Goal: Task Accomplishment & Management: Manage account settings

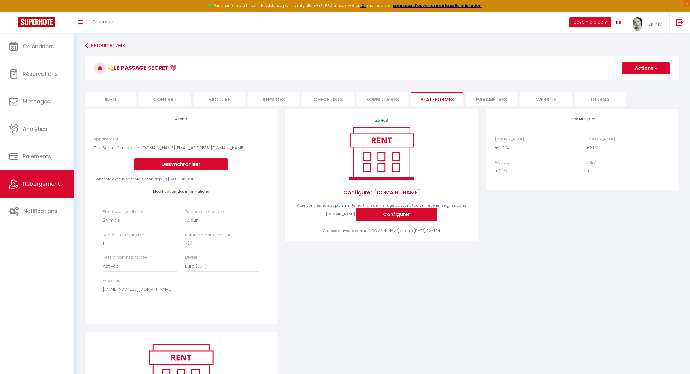
select select "8717-1327073745827092586"
select select "-1"
select select "EUR"
select select "14624"
select select "+ 20 %"
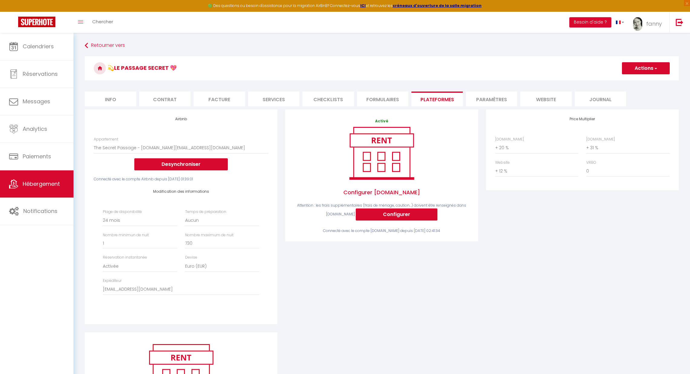
select select "+ 31 %"
select select "+ 12 %"
click at [46, 40] on link "Calendriers" at bounding box center [36, 46] width 73 height 27
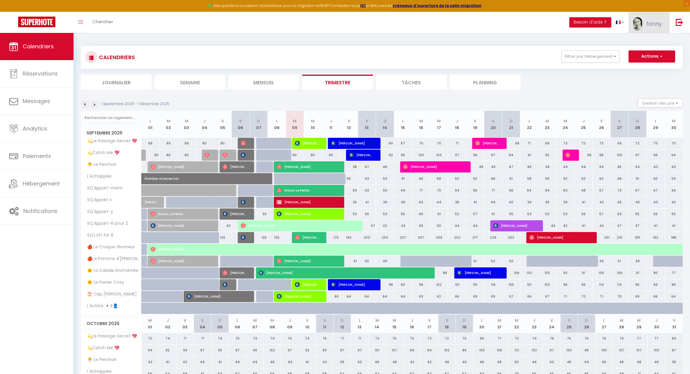
click at [653, 22] on span "fanny" at bounding box center [654, 24] width 16 height 8
click at [641, 43] on link "Paramètres" at bounding box center [644, 42] width 45 height 10
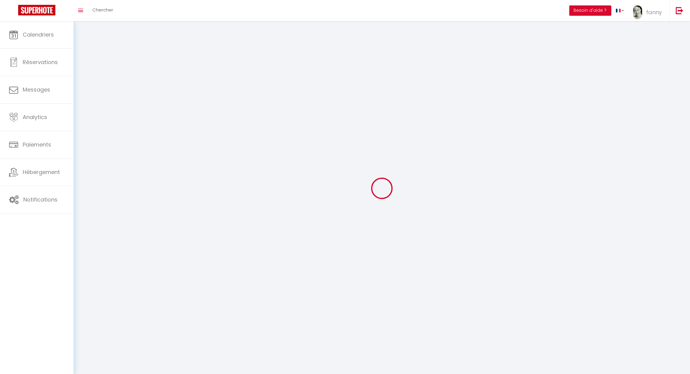
type input "fanny"
type input "[PERSON_NAME]"
type input "0786997233"
type input "[STREET_ADDRESS][PERSON_NAME]"
type input "02100"
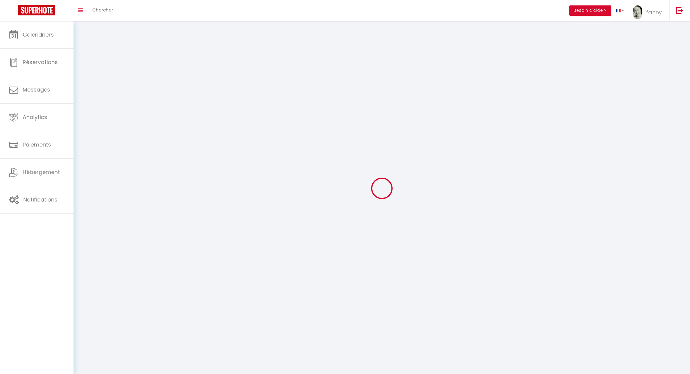
type input "[GEOGRAPHIC_DATA]"
type input "OPiKRPU5pWSI5T2dXIFJm2m57"
type input "PZm6fElZoRhWOLWvV46ATqoZd"
type input "[URL][DOMAIN_NAME]"
type input "FO27250"
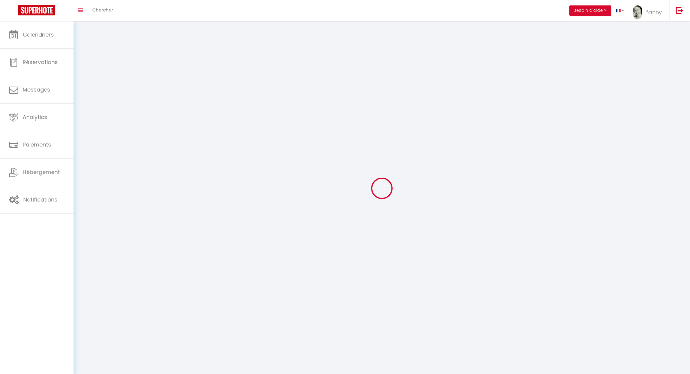
select select "28"
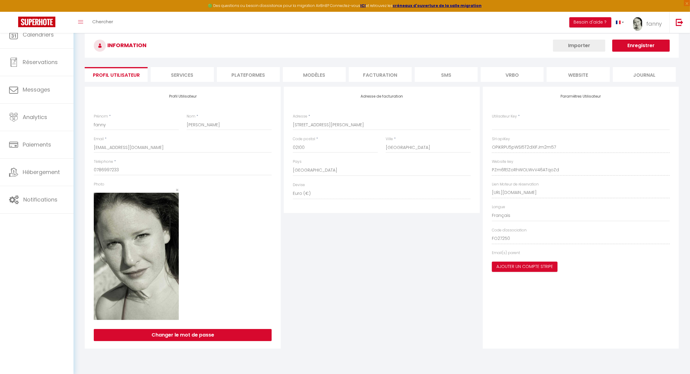
type input "OPiKRPU5pWSI5T2dXIFJm2m57"
type input "PZm6fElZoRhWOLWvV46ATqoZd"
type input "[URL][DOMAIN_NAME]"
select select "fr"
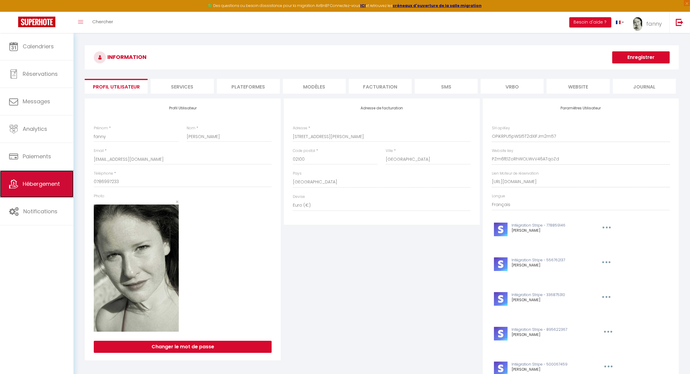
click at [41, 183] on span "Hébergement" at bounding box center [41, 184] width 37 height 8
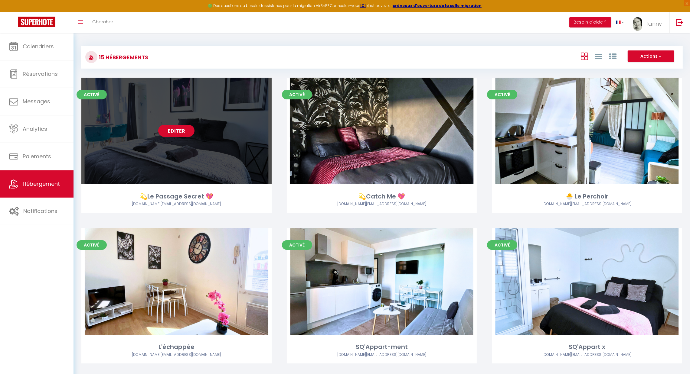
click at [168, 135] on link "Editer" at bounding box center [176, 131] width 36 height 12
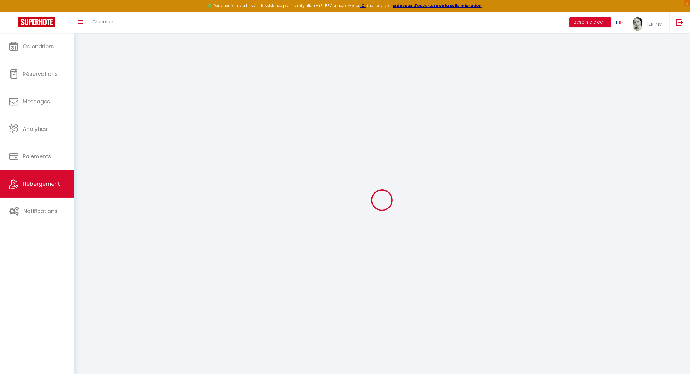
checkbox input "true"
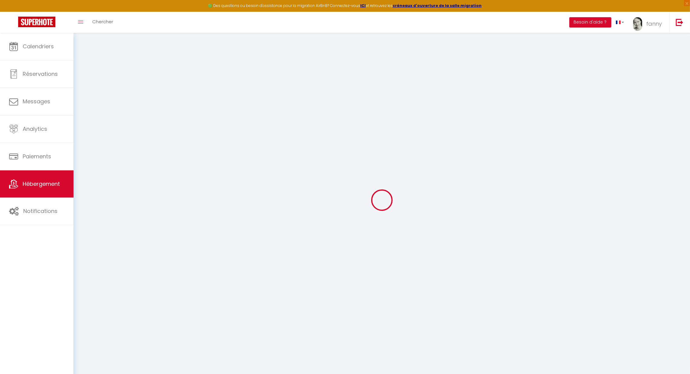
checkbox input "true"
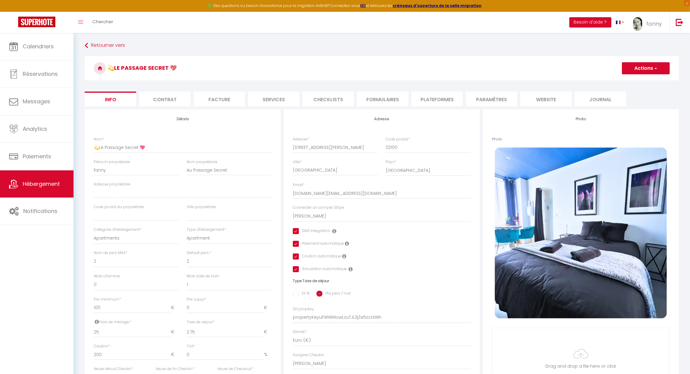
checkbox input "true"
click at [544, 100] on li "website" at bounding box center [545, 99] width 51 height 15
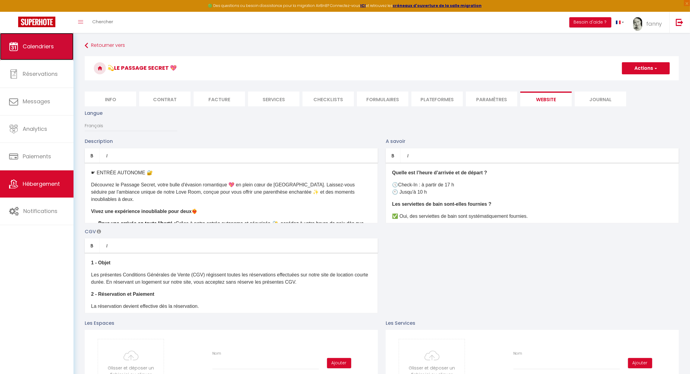
click at [44, 51] on link "Calendriers" at bounding box center [36, 46] width 73 height 27
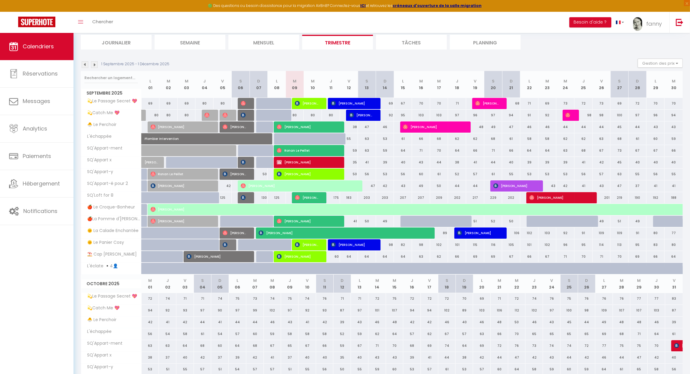
scroll to position [42, 0]
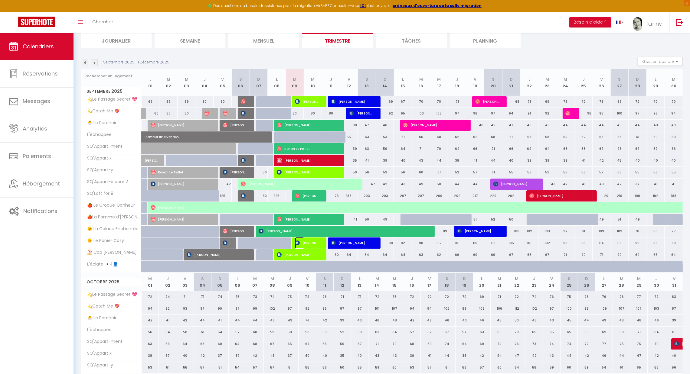
click at [304, 239] on span "[PERSON_NAME]" at bounding box center [307, 242] width 24 height 11
select select "OK"
select select "KO"
select select "0"
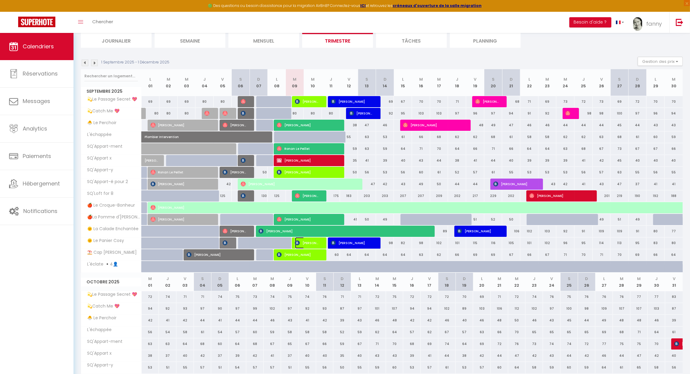
select select "1"
select select
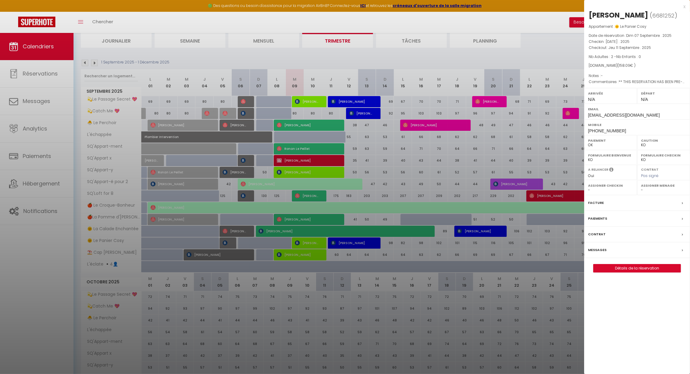
click at [306, 240] on div at bounding box center [345, 187] width 690 height 374
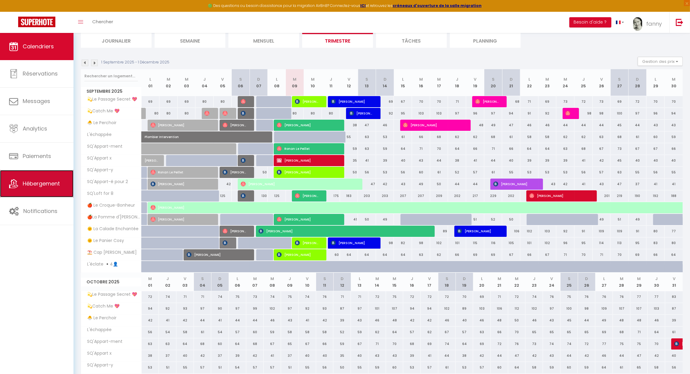
click at [46, 185] on span "Hébergement" at bounding box center [41, 184] width 37 height 8
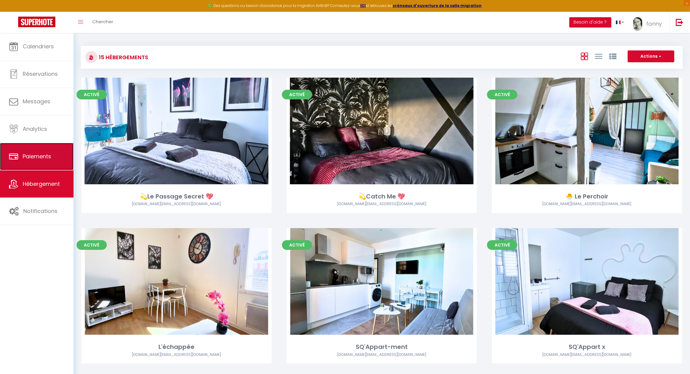
click at [40, 167] on link "Paiements" at bounding box center [36, 156] width 73 height 27
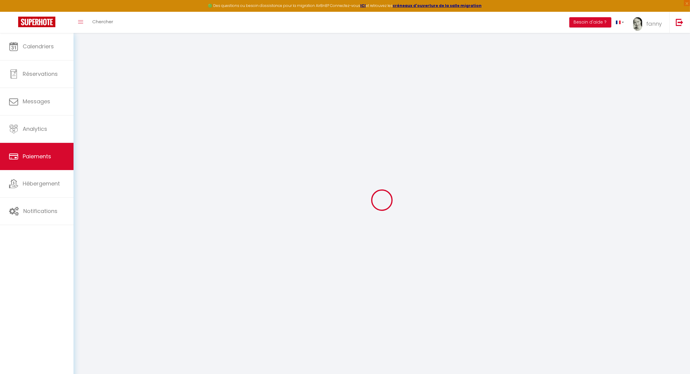
select select "2"
select select "0"
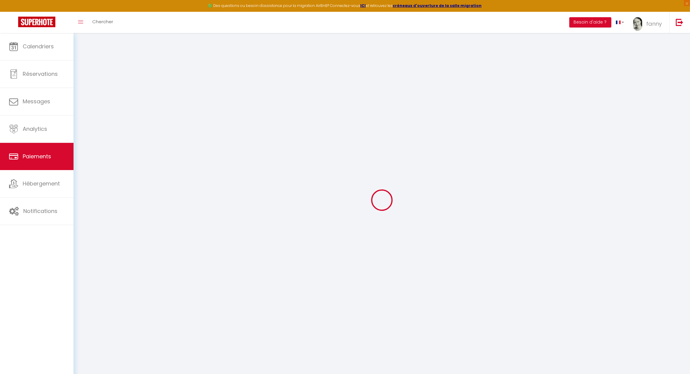
select select "0"
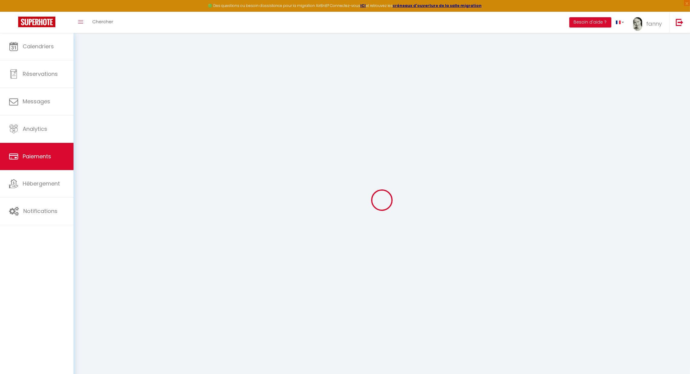
select select "0"
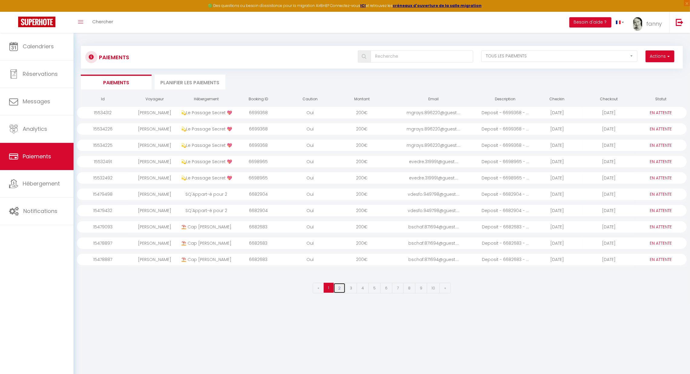
click at [340, 288] on link "2" at bounding box center [339, 288] width 12 height 11
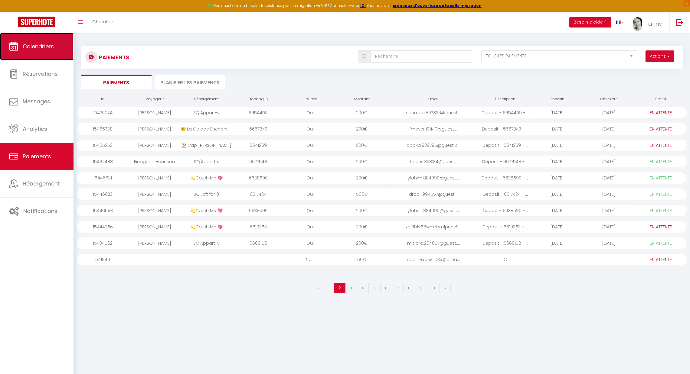
click at [53, 54] on link "Calendriers" at bounding box center [36, 46] width 73 height 27
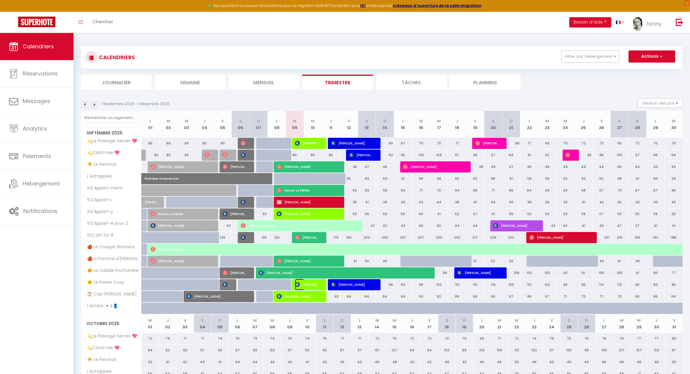
click at [311, 282] on span "[PERSON_NAME]" at bounding box center [307, 284] width 24 height 11
select select "OK"
select select "KO"
select select "0"
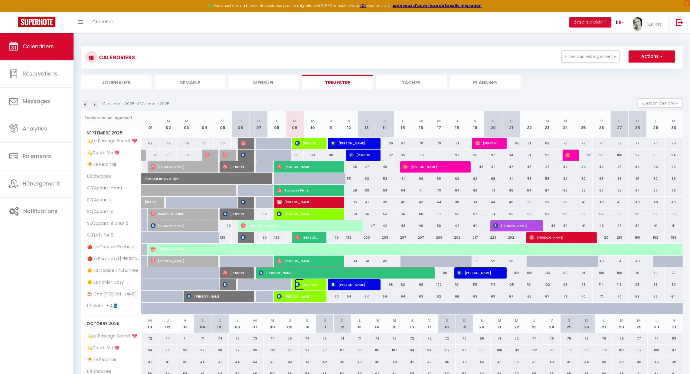
select select "1"
select select
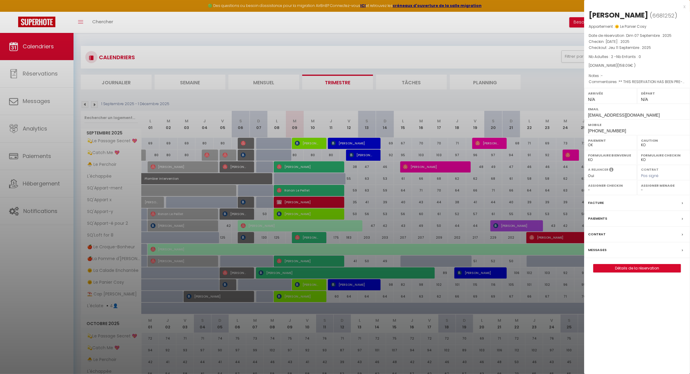
click at [601, 249] on label "Messages" at bounding box center [597, 250] width 18 height 6
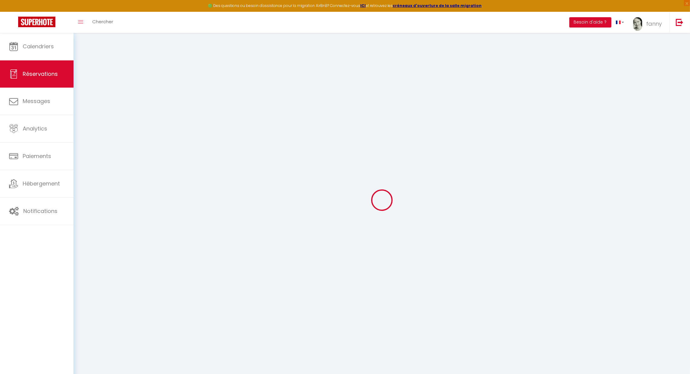
select select
checkbox input "false"
select select
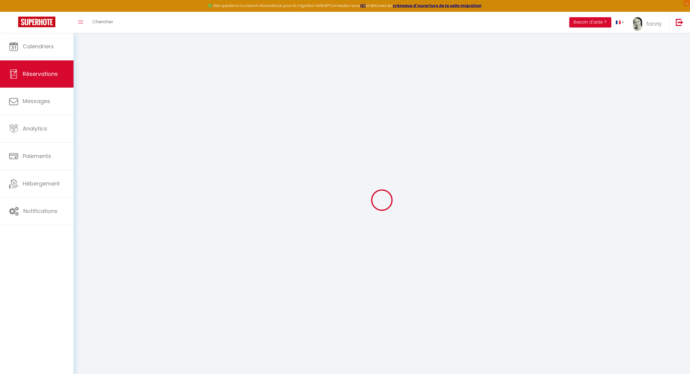
checkbox input "false"
type textarea "** THIS RESERVATION HAS BEEN PRE-PAID ** BOOKING NOTE : Payment charge is EUR 2…"
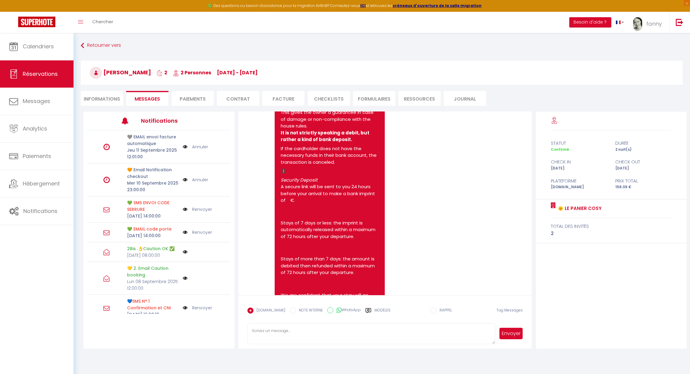
scroll to position [1295, 0]
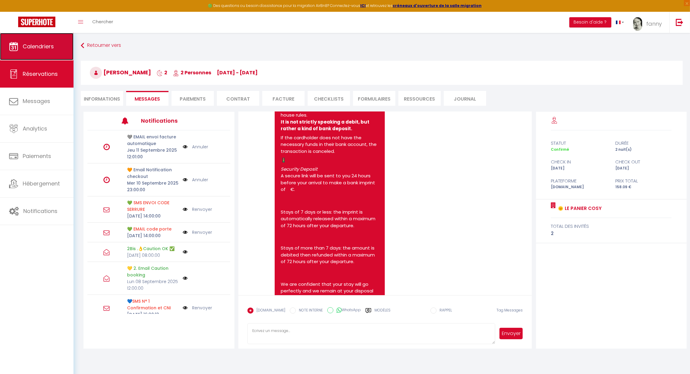
click at [40, 46] on span "Calendriers" at bounding box center [38, 47] width 31 height 8
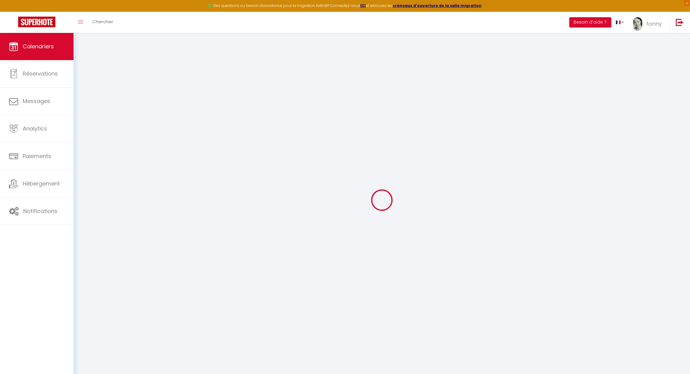
select select
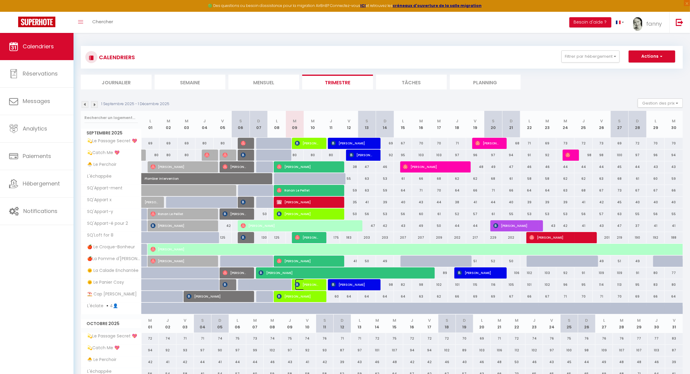
click at [309, 281] on span "[PERSON_NAME]" at bounding box center [307, 284] width 24 height 11
select select "OK"
select select "KO"
select select "0"
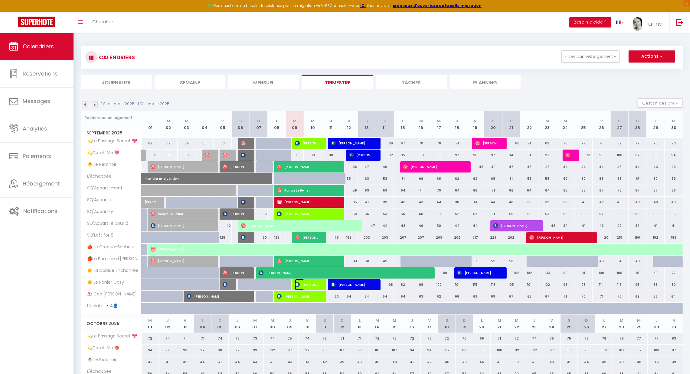
select select "1"
select select
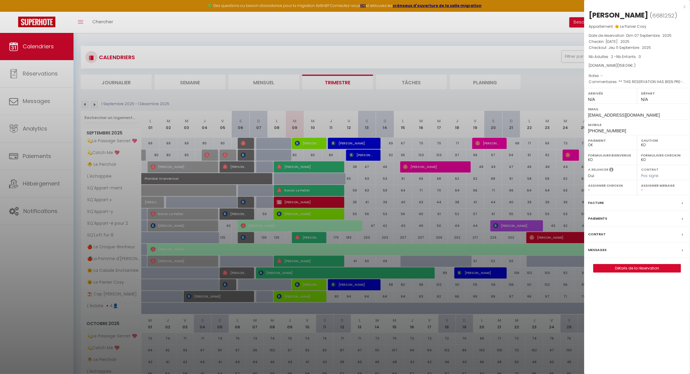
click at [603, 216] on label "Paiements" at bounding box center [597, 219] width 19 height 6
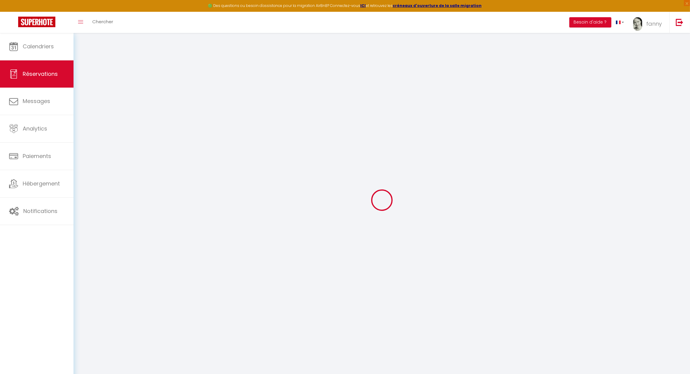
select select
checkbox input "false"
select select
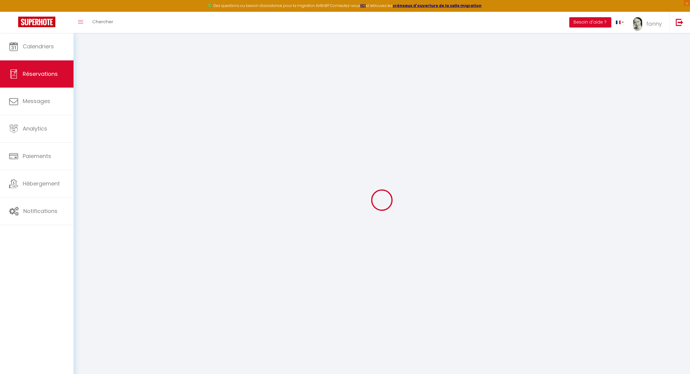
checkbox input "false"
type textarea "** THIS RESERVATION HAS BEEN PRE-PAID ** BOOKING NOTE : Payment charge is EUR 2…"
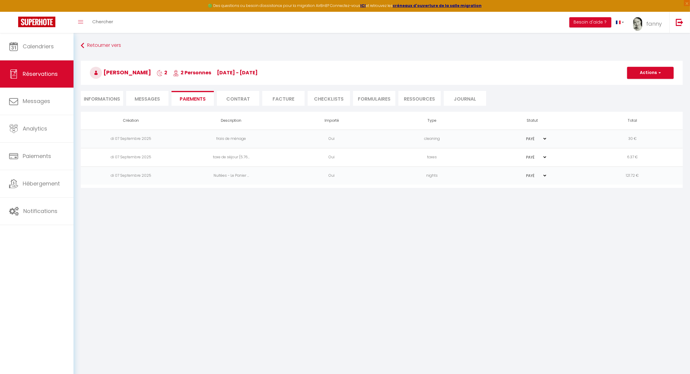
click at [111, 99] on li "Informations" at bounding box center [102, 98] width 42 height 15
select select
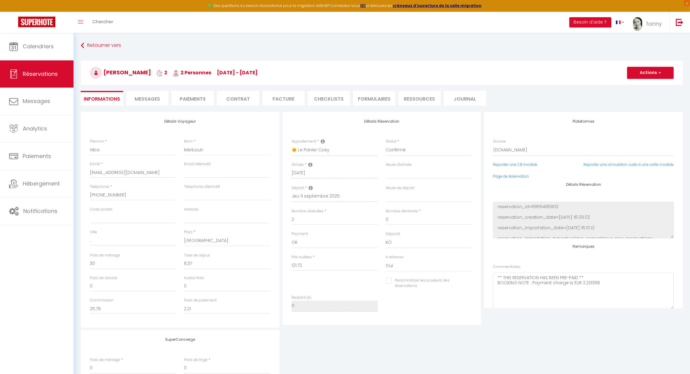
click at [148, 99] on span "Messages" at bounding box center [147, 99] width 25 height 7
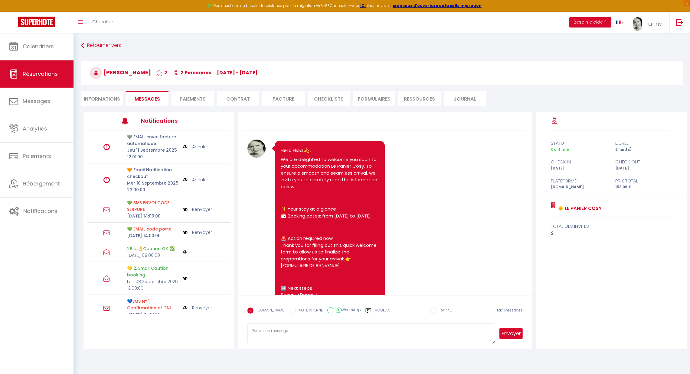
click at [97, 102] on li "Informations" at bounding box center [102, 98] width 42 height 15
select select
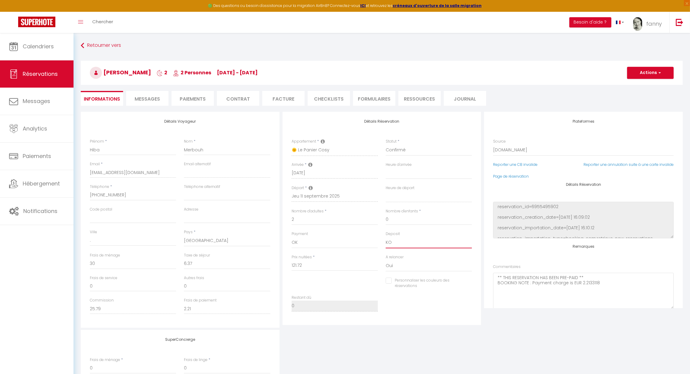
click at [395, 245] on select "OK KO" at bounding box center [428, 242] width 86 height 11
select select "15"
click at [385, 237] on select "OK KO" at bounding box center [428, 242] width 86 height 11
select select
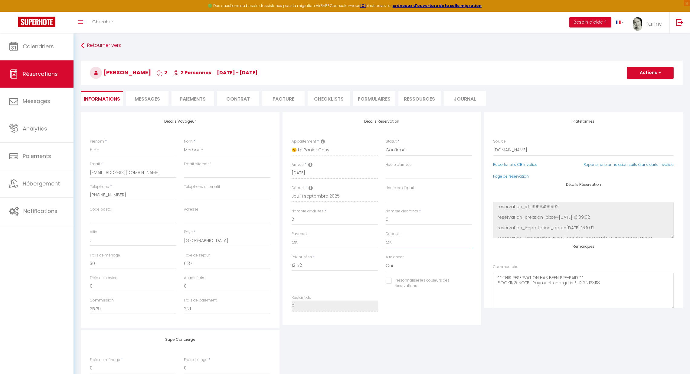
checkbox input "false"
click at [642, 76] on button "Actions" at bounding box center [650, 73] width 47 height 12
click at [639, 84] on link "Enregistrer" at bounding box center [644, 86] width 48 height 8
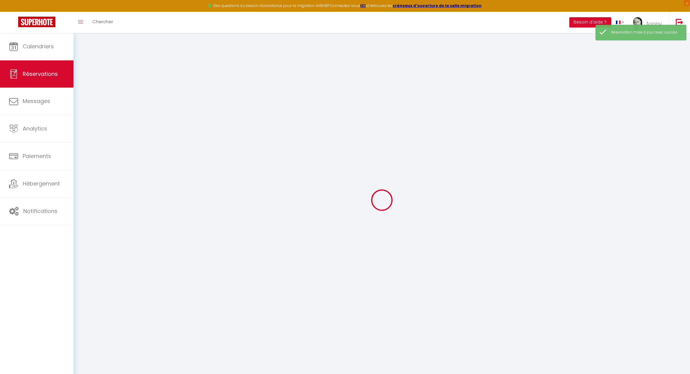
select select "no_show"
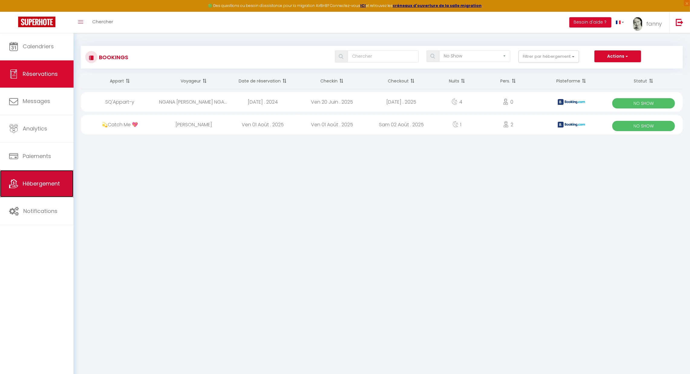
click at [43, 184] on span "Hébergement" at bounding box center [41, 184] width 37 height 8
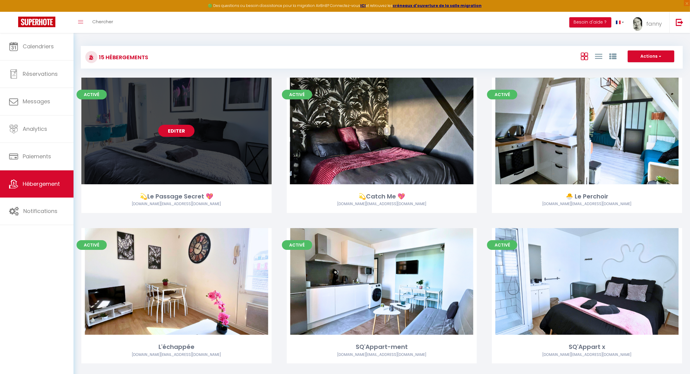
click at [176, 132] on link "Editer" at bounding box center [176, 131] width 36 height 12
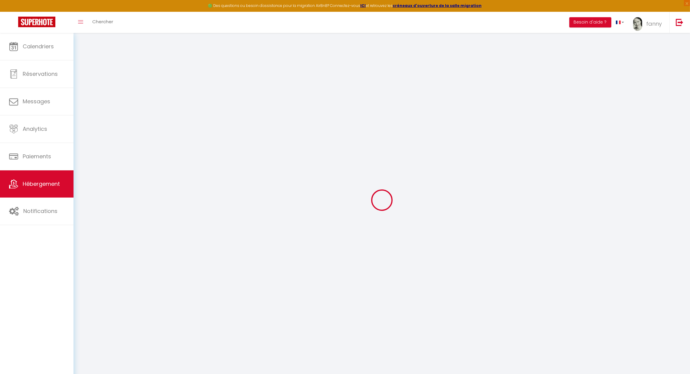
type input "💫Le Passage Secret 💖"
type input "fanny"
type input "Au Passage Secret"
select select "2"
select select "0"
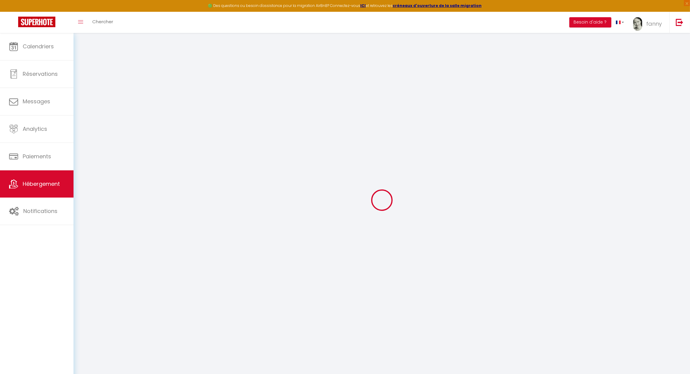
type input "100"
type input "25"
type input "2.75"
type input "200"
select select
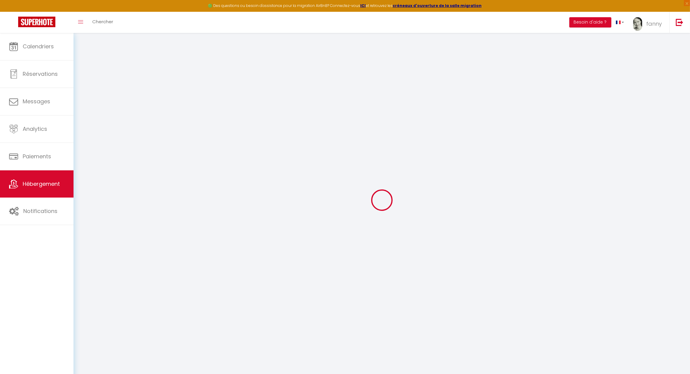
select select
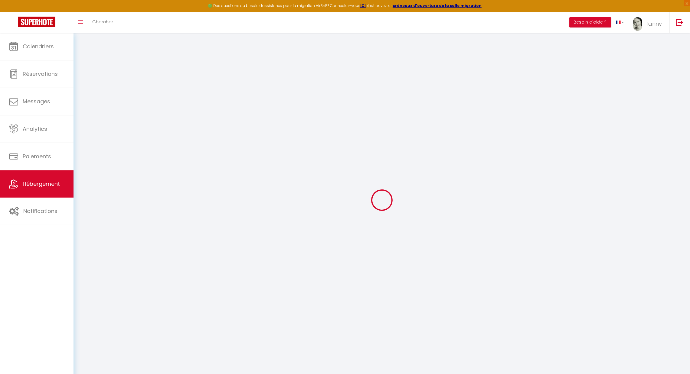
type input "[STREET_ADDRESS][PERSON_NAME]"
type input "02100"
type input "[GEOGRAPHIC_DATA]"
type input "[DOMAIN_NAME][EMAIL_ADDRESS][DOMAIN_NAME]"
select select "9451"
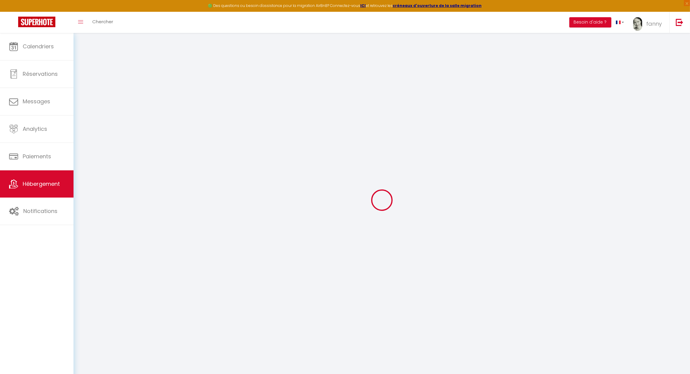
checkbox input "true"
type input "0"
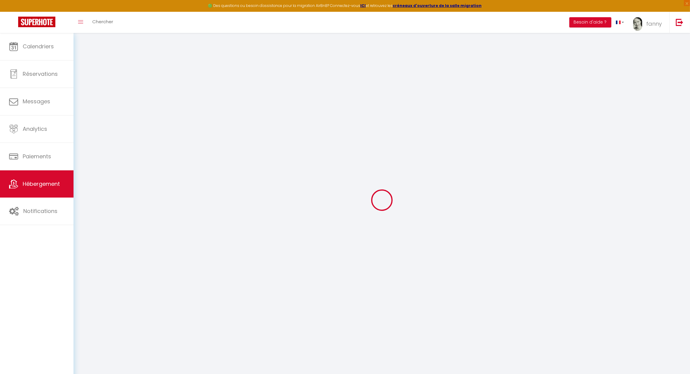
type input "0"
select select "42733"
select select "46278"
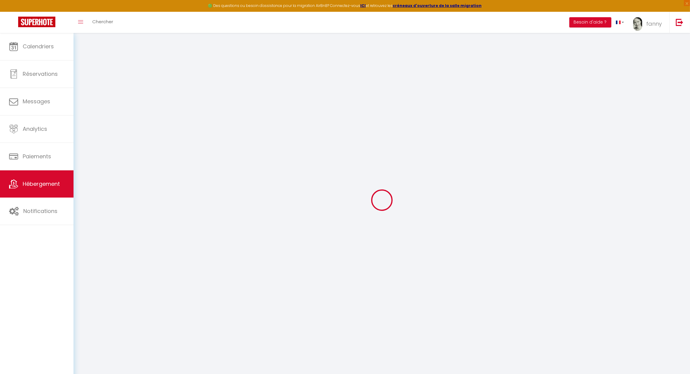
select select
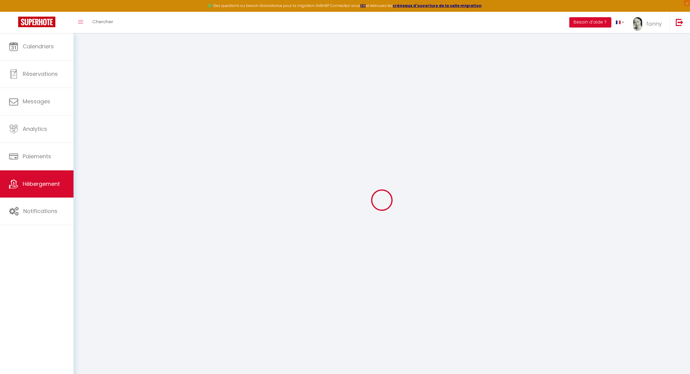
select select
checkbox input "true"
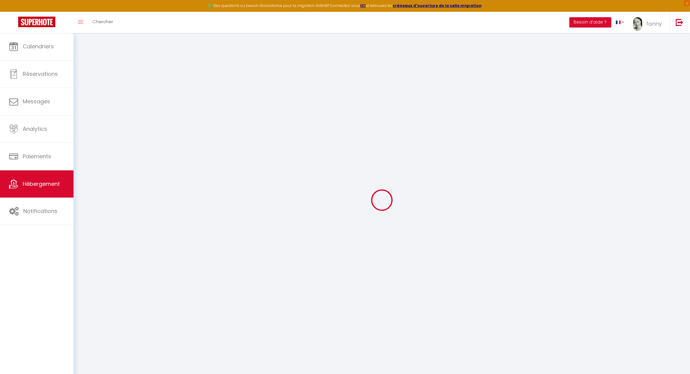
select select
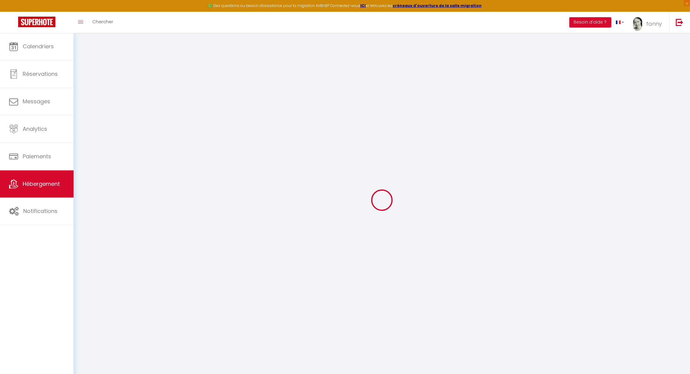
select select
checkbox input "true"
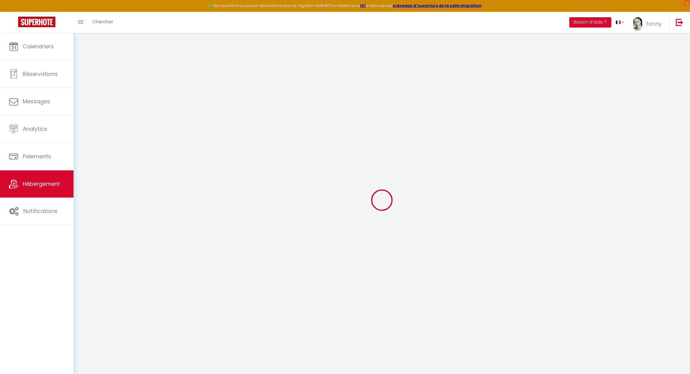
checkbox input "true"
select select "17:00"
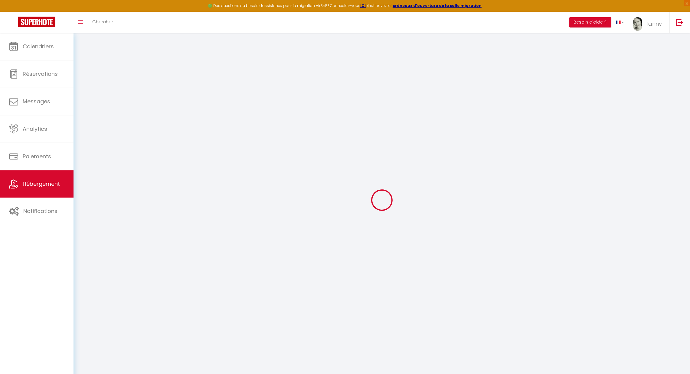
select select "23:45"
select select "10:00"
select select "15"
select select "22:00"
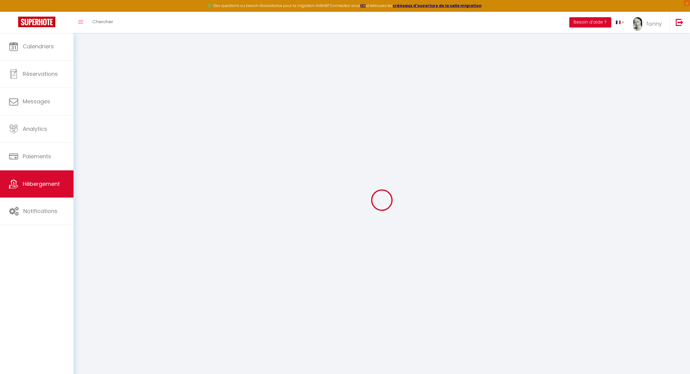
checkbox input "true"
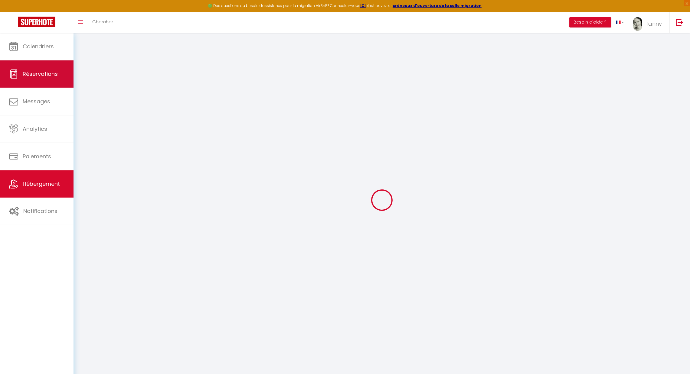
checkbox input "true"
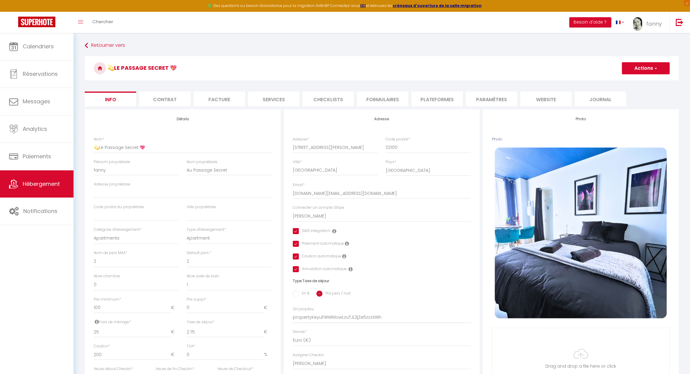
click at [266, 101] on li "Services" at bounding box center [273, 99] width 51 height 15
checkbox input "true"
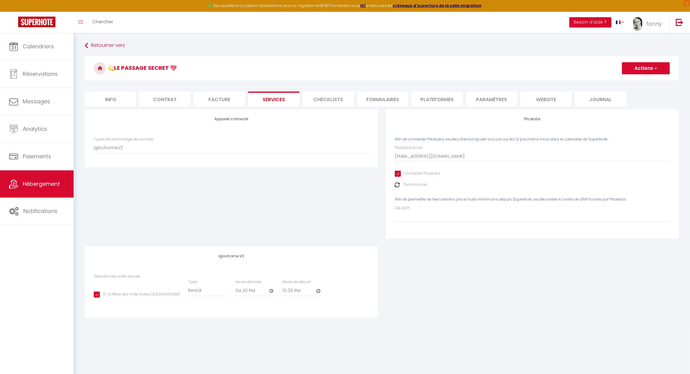
click at [228, 100] on li "Facture" at bounding box center [218, 99] width 51 height 15
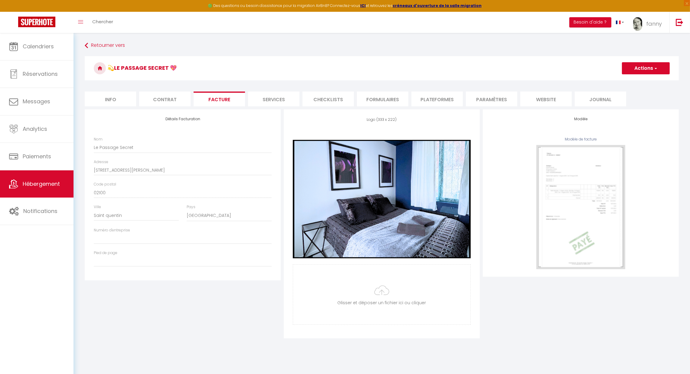
click at [171, 100] on li "Contrat" at bounding box center [164, 99] width 51 height 15
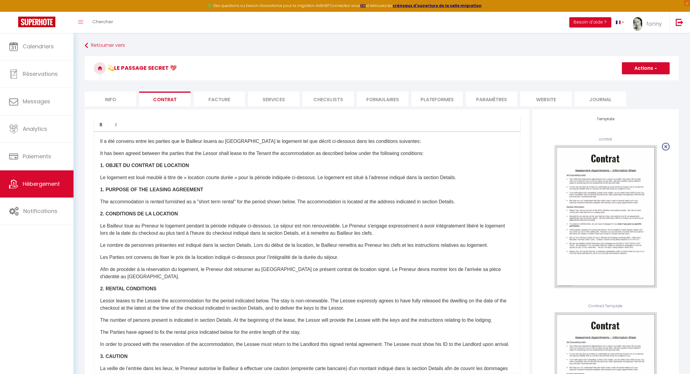
click at [110, 101] on li "Info" at bounding box center [110, 99] width 51 height 15
checkbox input "true"
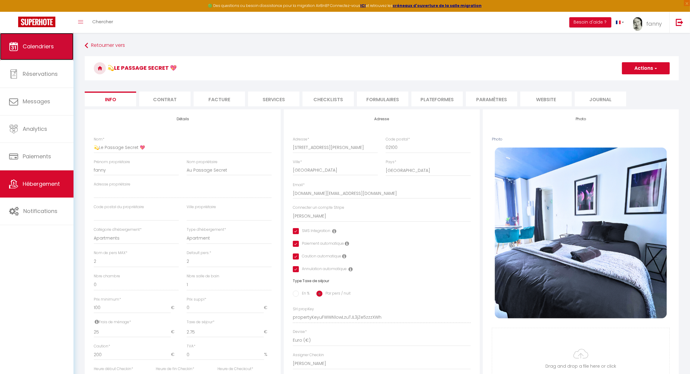
click at [37, 47] on span "Calendriers" at bounding box center [38, 47] width 31 height 8
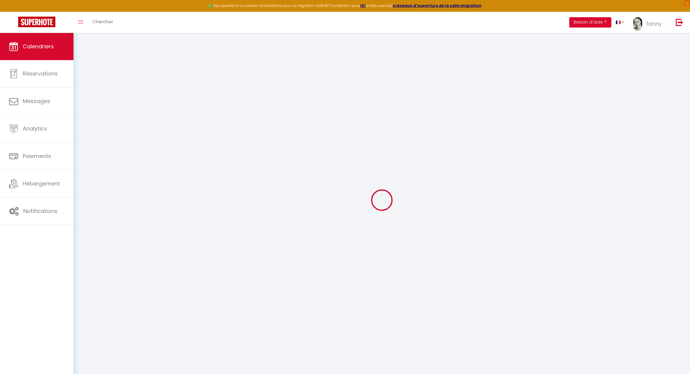
select select
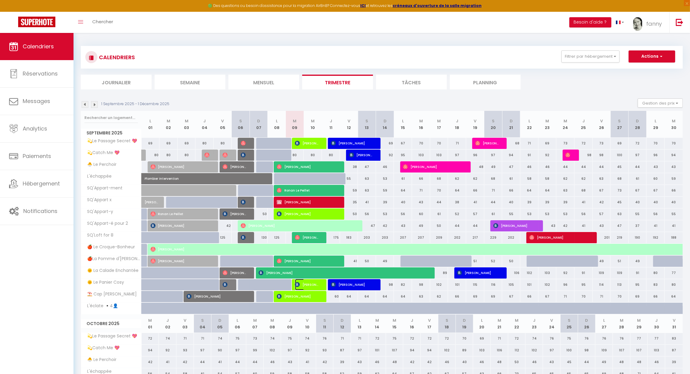
click at [308, 283] on span "[PERSON_NAME]" at bounding box center [307, 284] width 24 height 11
select select "OK"
select select "0"
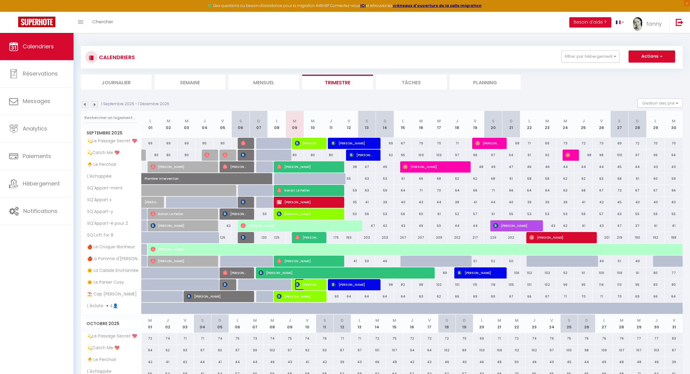
select select "1"
select select
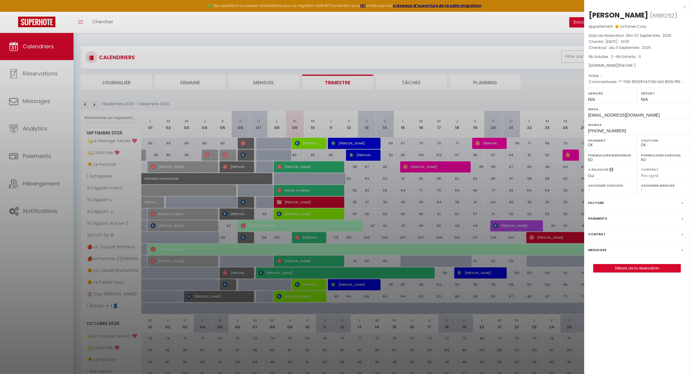
click at [310, 282] on div at bounding box center [345, 187] width 690 height 374
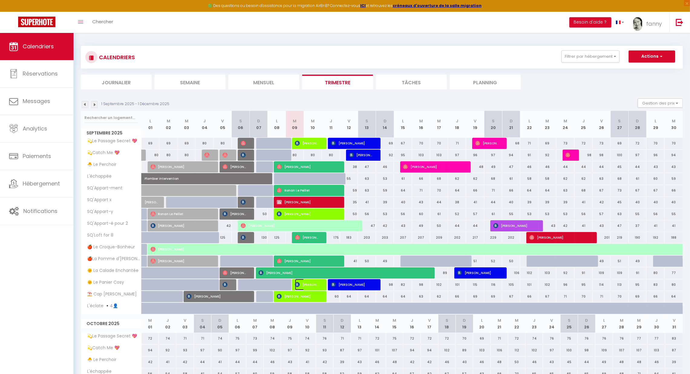
click at [306, 283] on span "[PERSON_NAME]" at bounding box center [307, 284] width 24 height 11
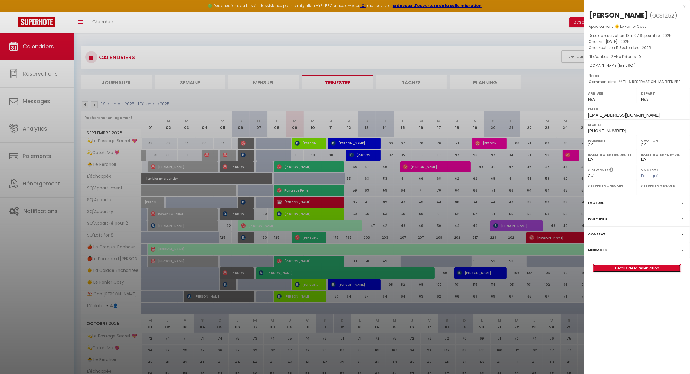
click at [620, 268] on link "Détails de la réservation" at bounding box center [636, 269] width 87 height 8
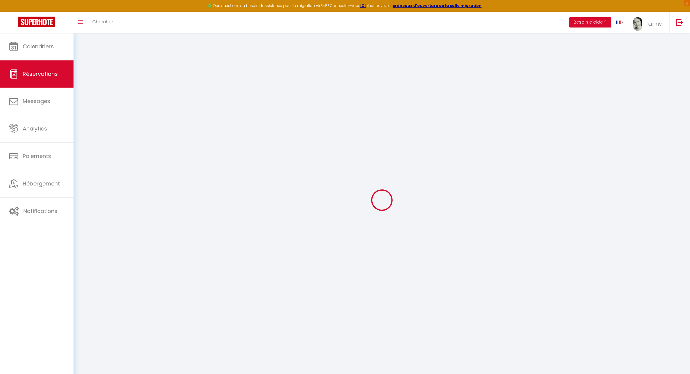
select select
checkbox input "false"
select select
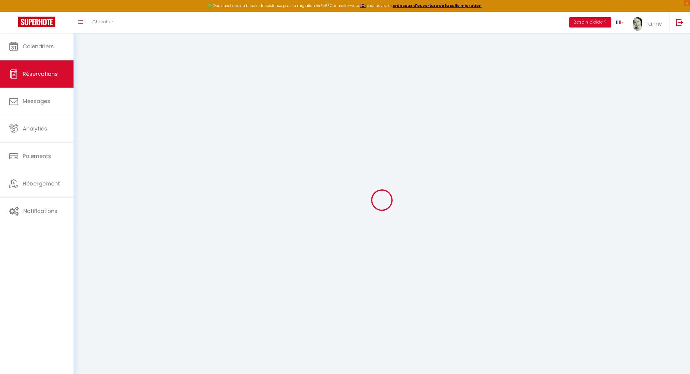
checkbox input "false"
type textarea "** THIS RESERVATION HAS BEEN PRE-PAID ** BOOKING NOTE : Payment charge is EUR 2…"
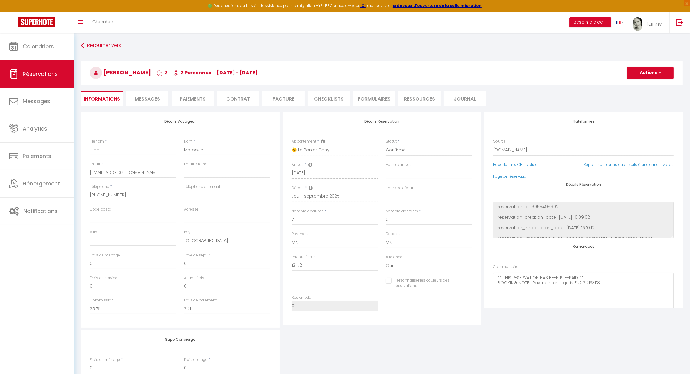
type input "30"
type input "6.37"
select select
checkbox input "false"
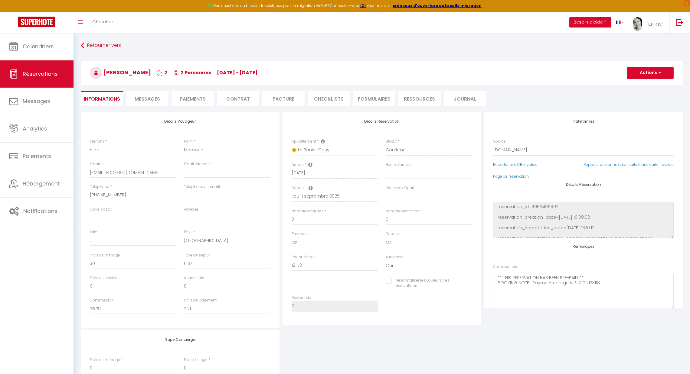
select select
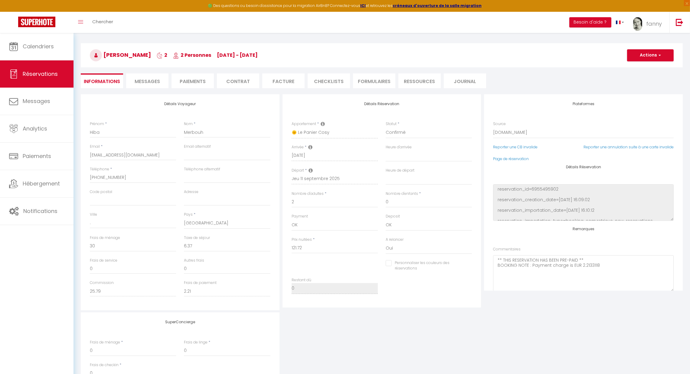
scroll to position [16, 0]
click at [143, 84] on span "Messages" at bounding box center [147, 83] width 25 height 7
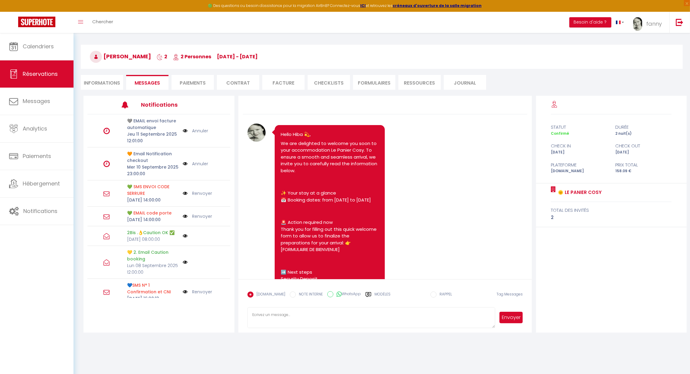
scroll to position [8, 0]
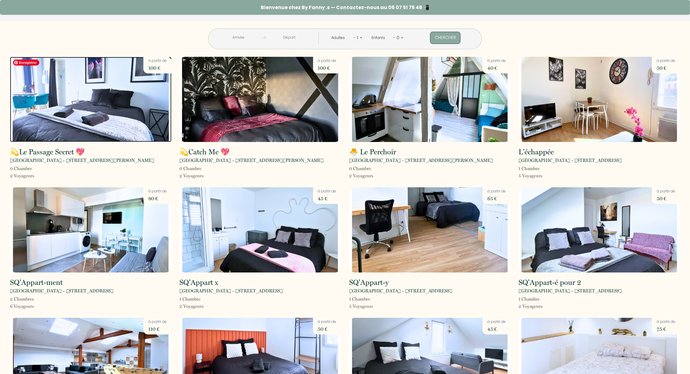
click at [108, 95] on img at bounding box center [90, 99] width 161 height 85
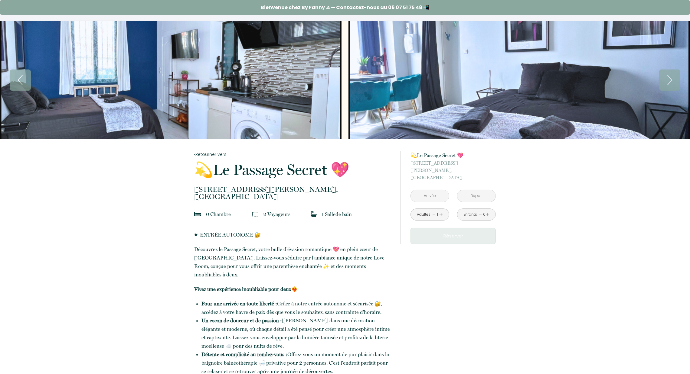
click at [423, 190] on input "text" at bounding box center [430, 196] width 38 height 12
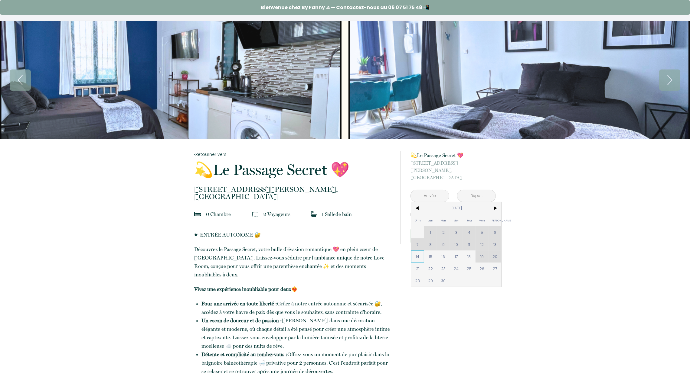
click at [417, 251] on span "14" at bounding box center [417, 257] width 13 height 12
type input "Dim 14 Sep 2025"
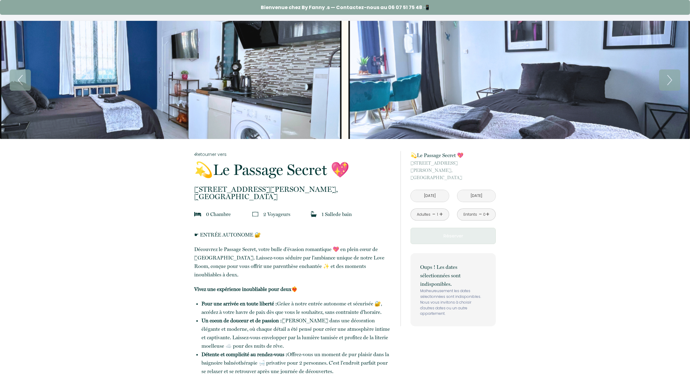
click at [476, 190] on input "Lun 15 Sep 2025" at bounding box center [476, 196] width 38 height 12
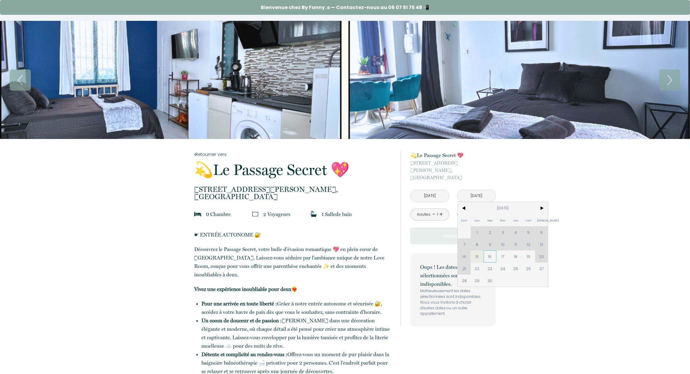
click at [491, 251] on span "16" at bounding box center [489, 257] width 13 height 12
type input "Mar 16 Sep 2025"
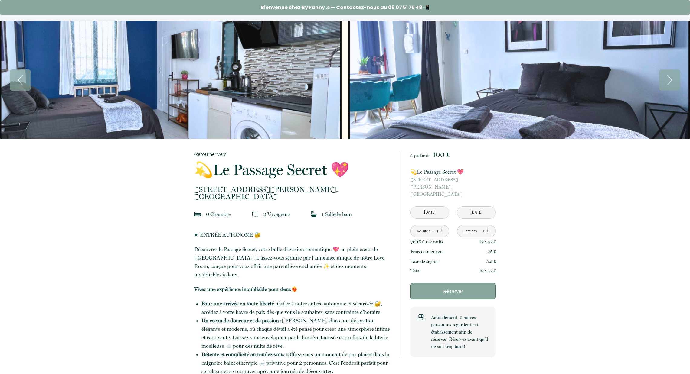
click at [477, 207] on input "Mar 16 Sep 2025" at bounding box center [476, 213] width 38 height 12
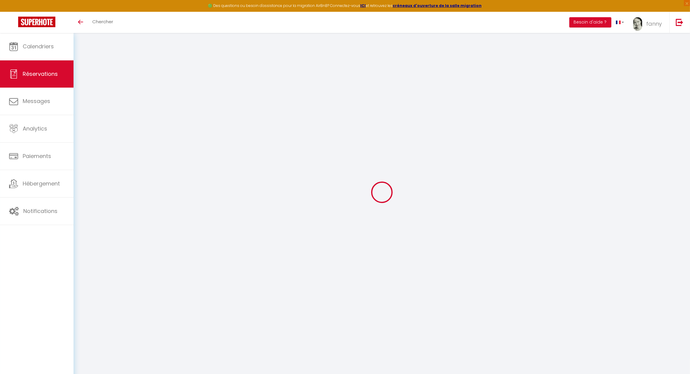
select select
checkbox input "false"
type textarea "** THIS RESERVATION HAS BEEN PRE-PAID ** BOOKING NOTE : Payment charge is EUR 2…"
select select
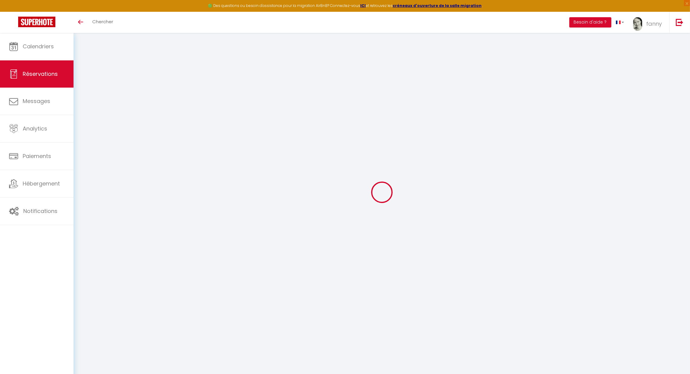
select select
checkbox input "false"
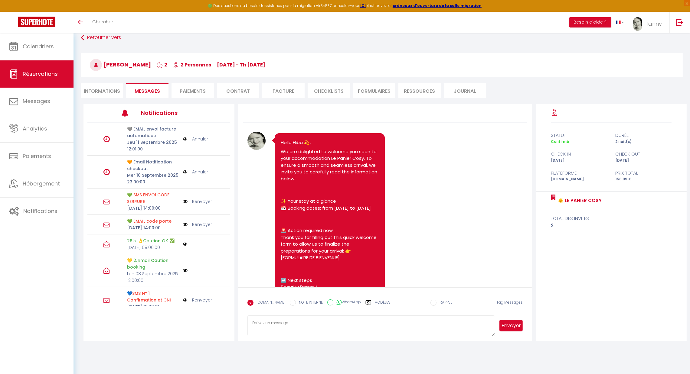
scroll to position [1543, 0]
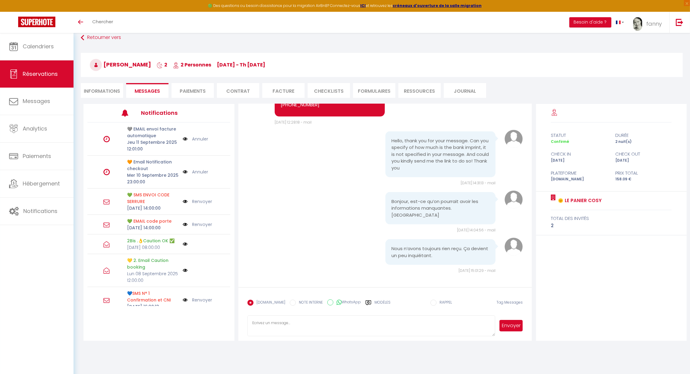
click at [380, 301] on label "Modèles" at bounding box center [382, 305] width 16 height 11
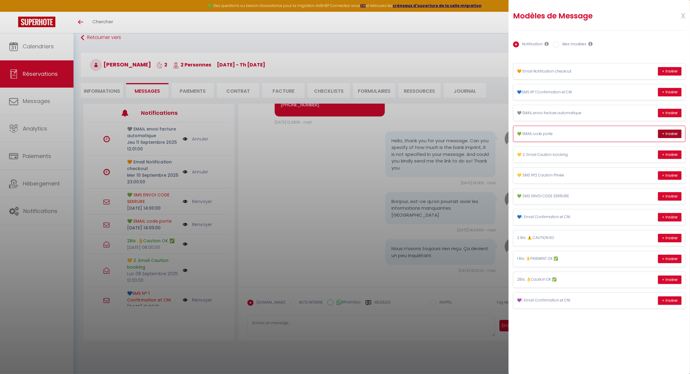
click at [668, 131] on button "+ Insérer" at bounding box center [670, 134] width 24 height 8
type textarea "Bonjour Hiba💫, C’est avec plaisir que je vous accueille ! Une question ?, voici…"
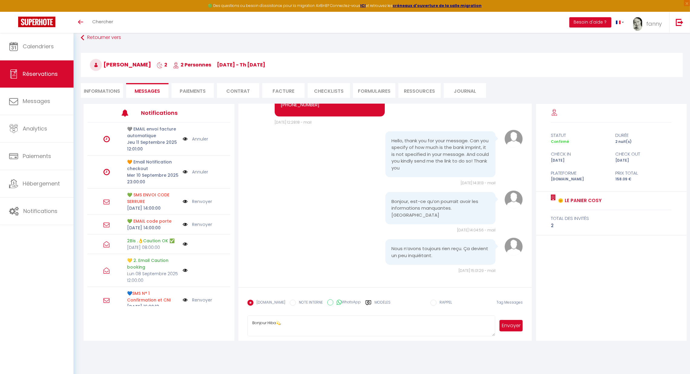
click at [510, 325] on button "Envoyer" at bounding box center [510, 325] width 23 height 11
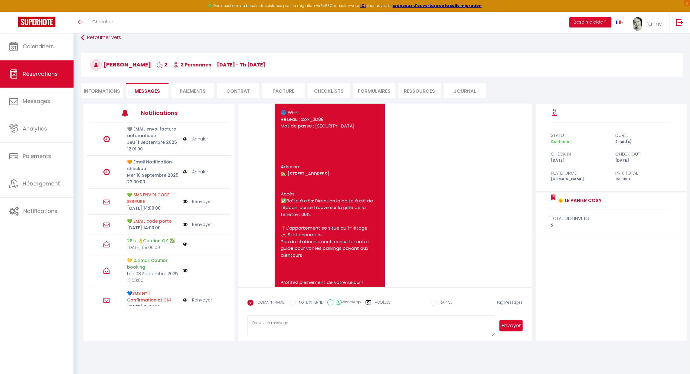
scroll to position [1844, 0]
